Goal: Task Accomplishment & Management: Manage account settings

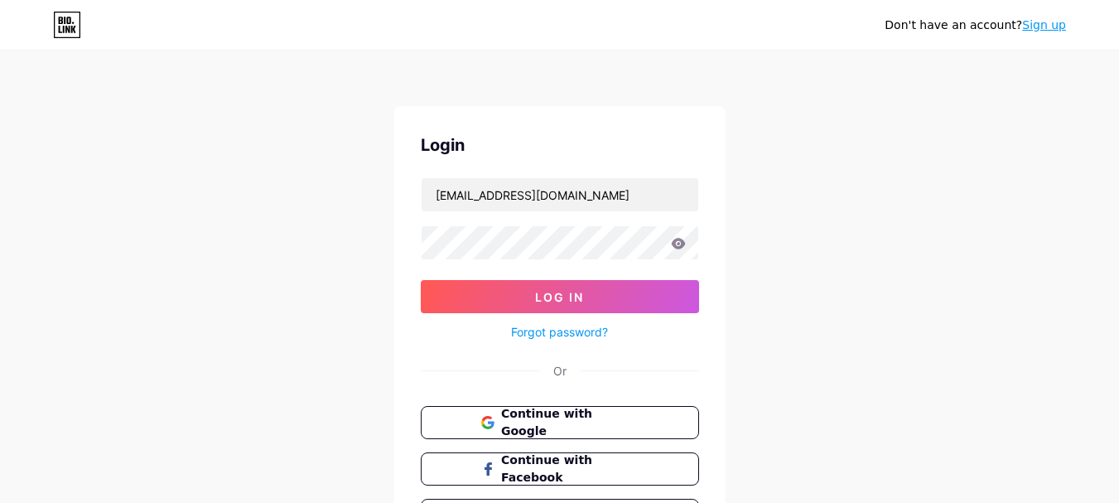
click at [494, 301] on button "Log In" at bounding box center [560, 296] width 278 height 33
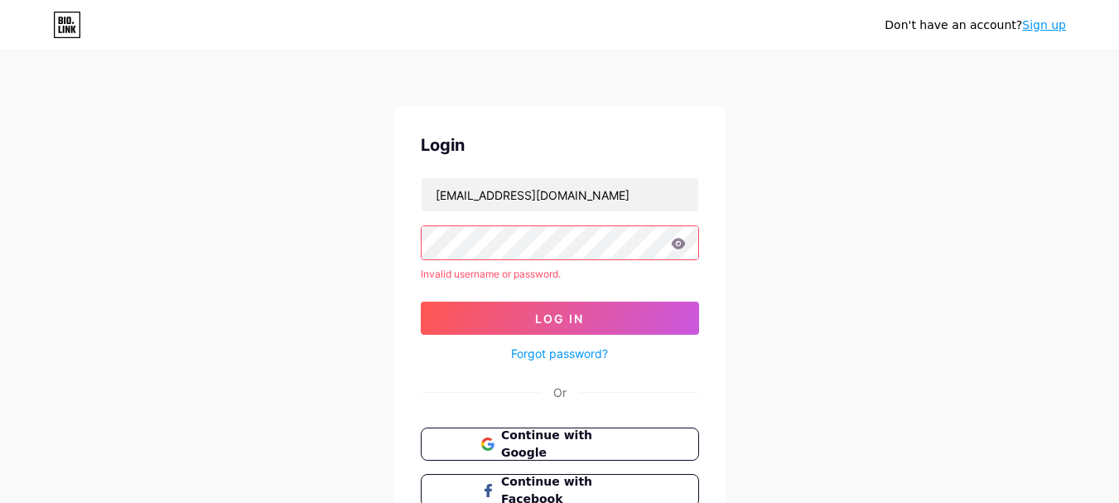
click at [649, 279] on div "Invalid username or password." at bounding box center [560, 274] width 278 height 15
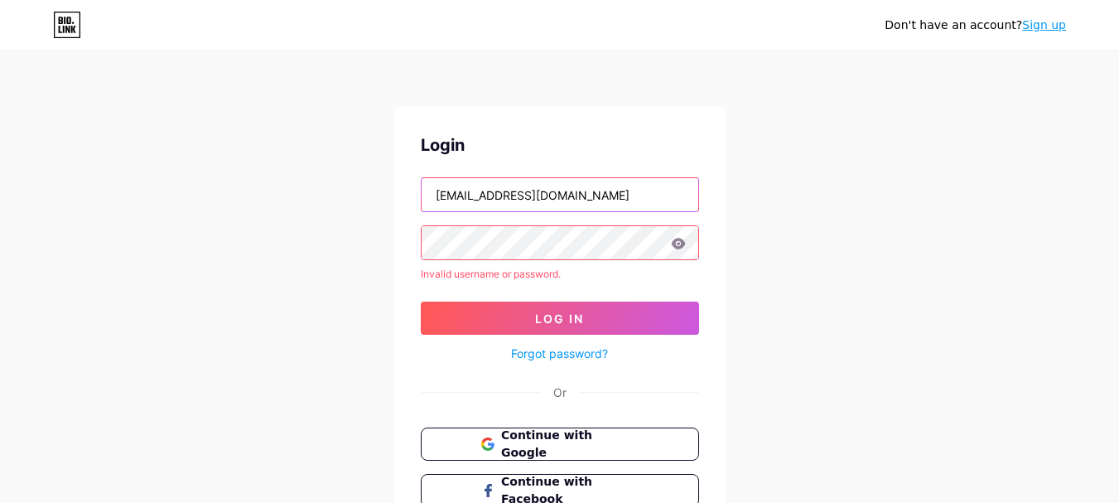
drag, startPoint x: 549, startPoint y: 195, endPoint x: 637, endPoint y: 195, distance: 87.8
click at [637, 195] on input "survivalsupplements939@gmail.com" at bounding box center [560, 194] width 277 height 33
type input "survivalsupplements"
click at [649, 135] on div "Login" at bounding box center [560, 145] width 278 height 25
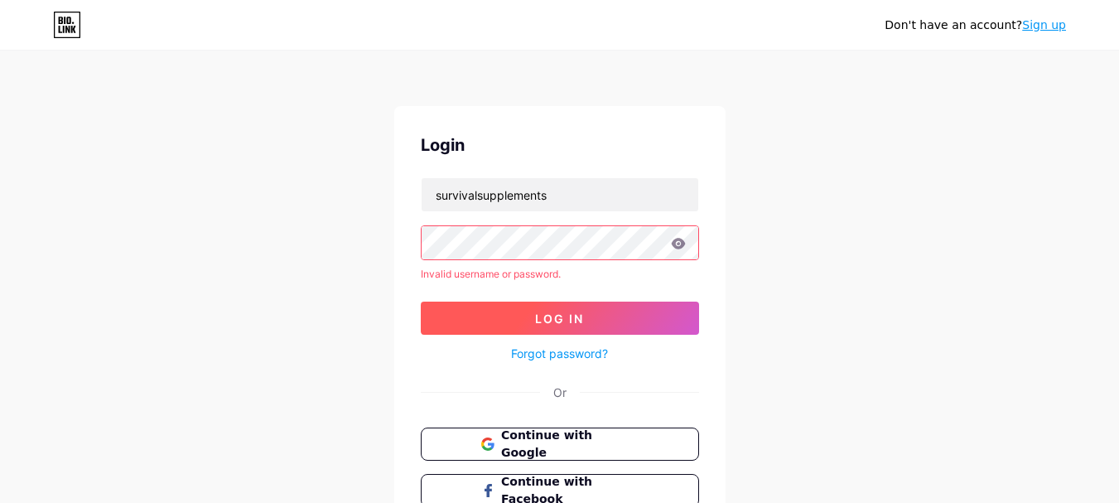
click at [561, 324] on span "Log In" at bounding box center [559, 318] width 49 height 14
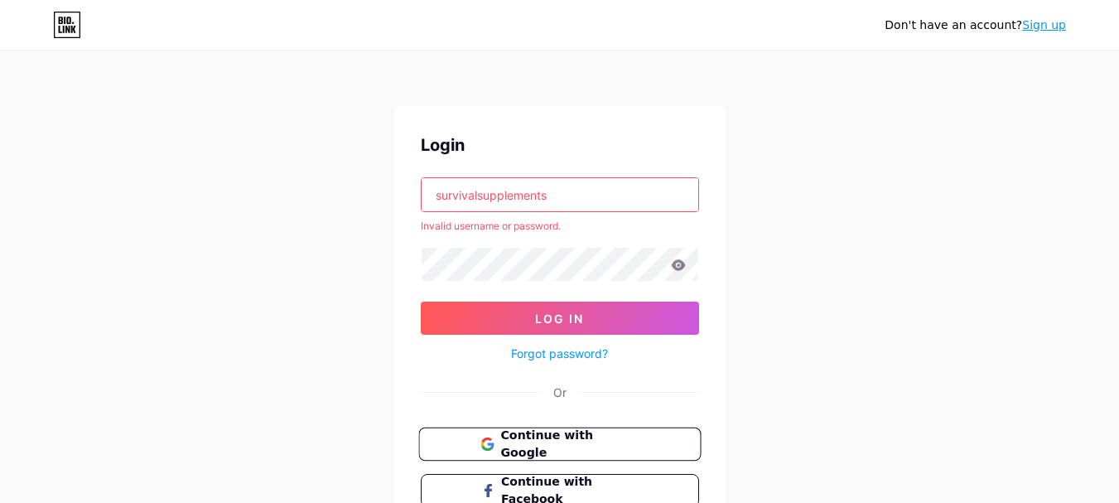
click at [532, 433] on button "Continue with Google" at bounding box center [559, 444] width 282 height 34
